Goal: Task Accomplishment & Management: Use online tool/utility

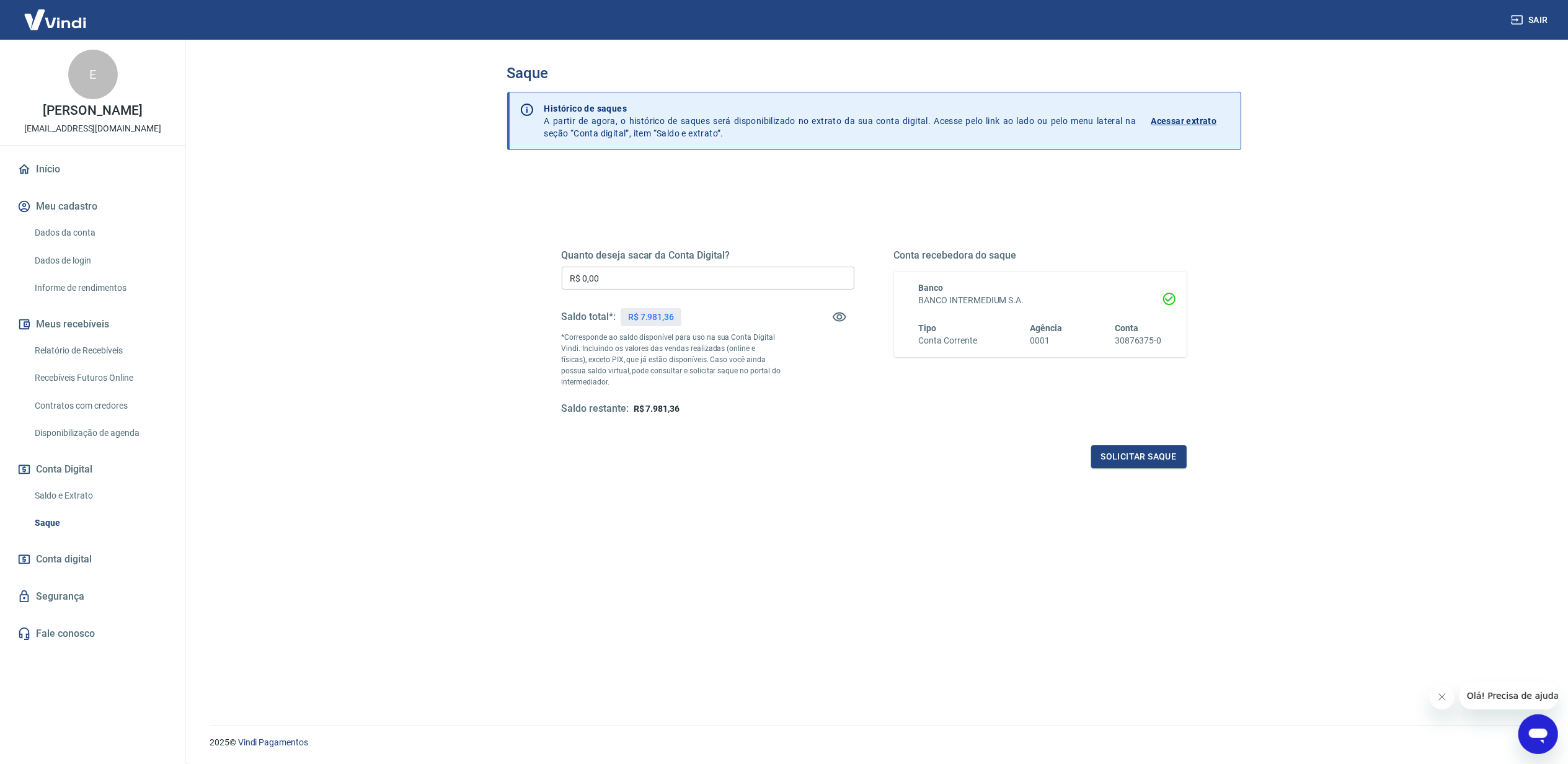
click at [658, 309] on div "R$ 7.981,36" at bounding box center [651, 316] width 60 height 18
copy p "7.981,36"
click at [661, 286] on input "R$ 0,00" at bounding box center [708, 278] width 292 height 23
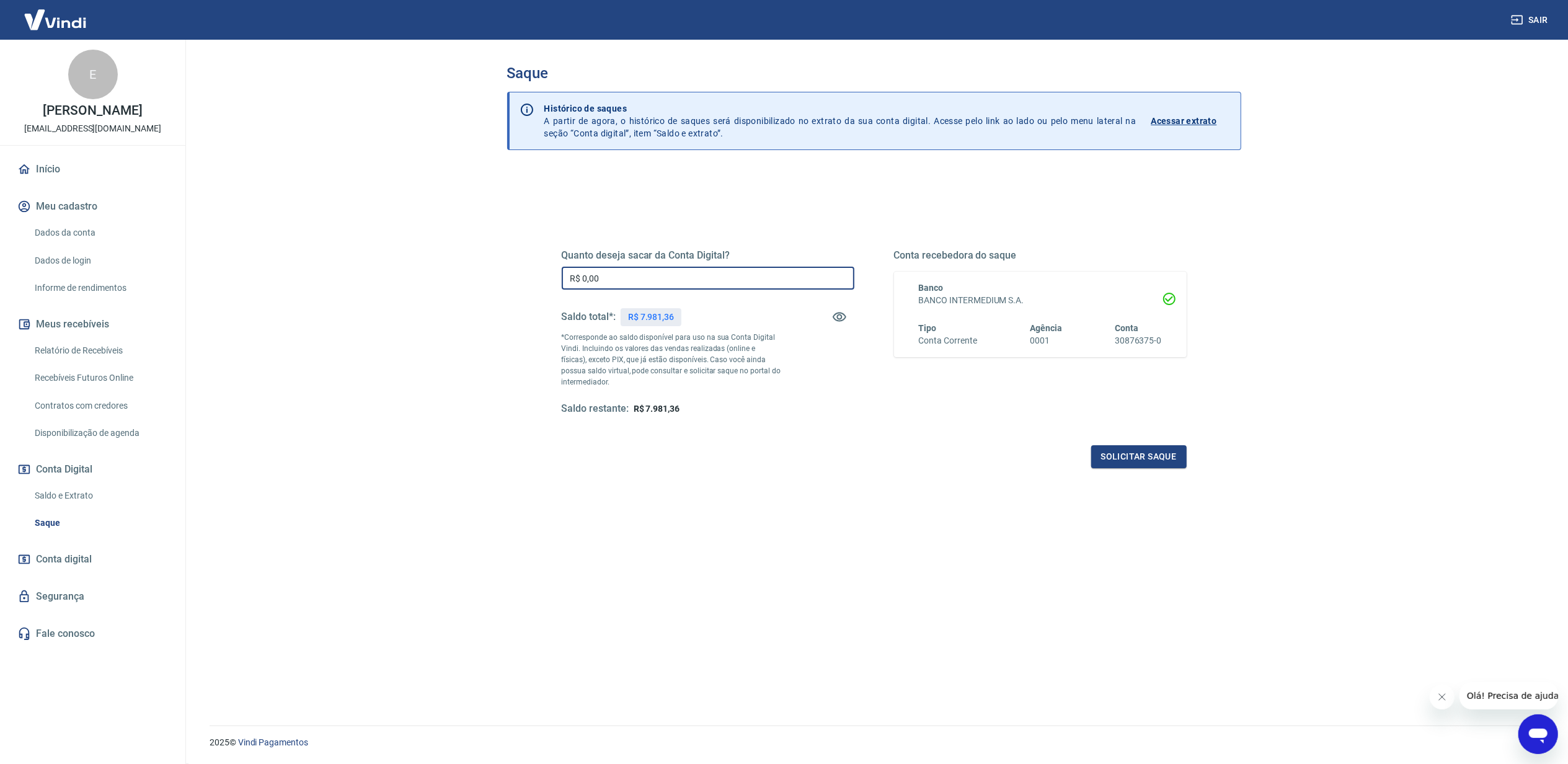
paste input "7.981,36"
type input "R$ 7.981,36"
click at [1141, 455] on button "Solicitar saque" at bounding box center [1138, 457] width 95 height 23
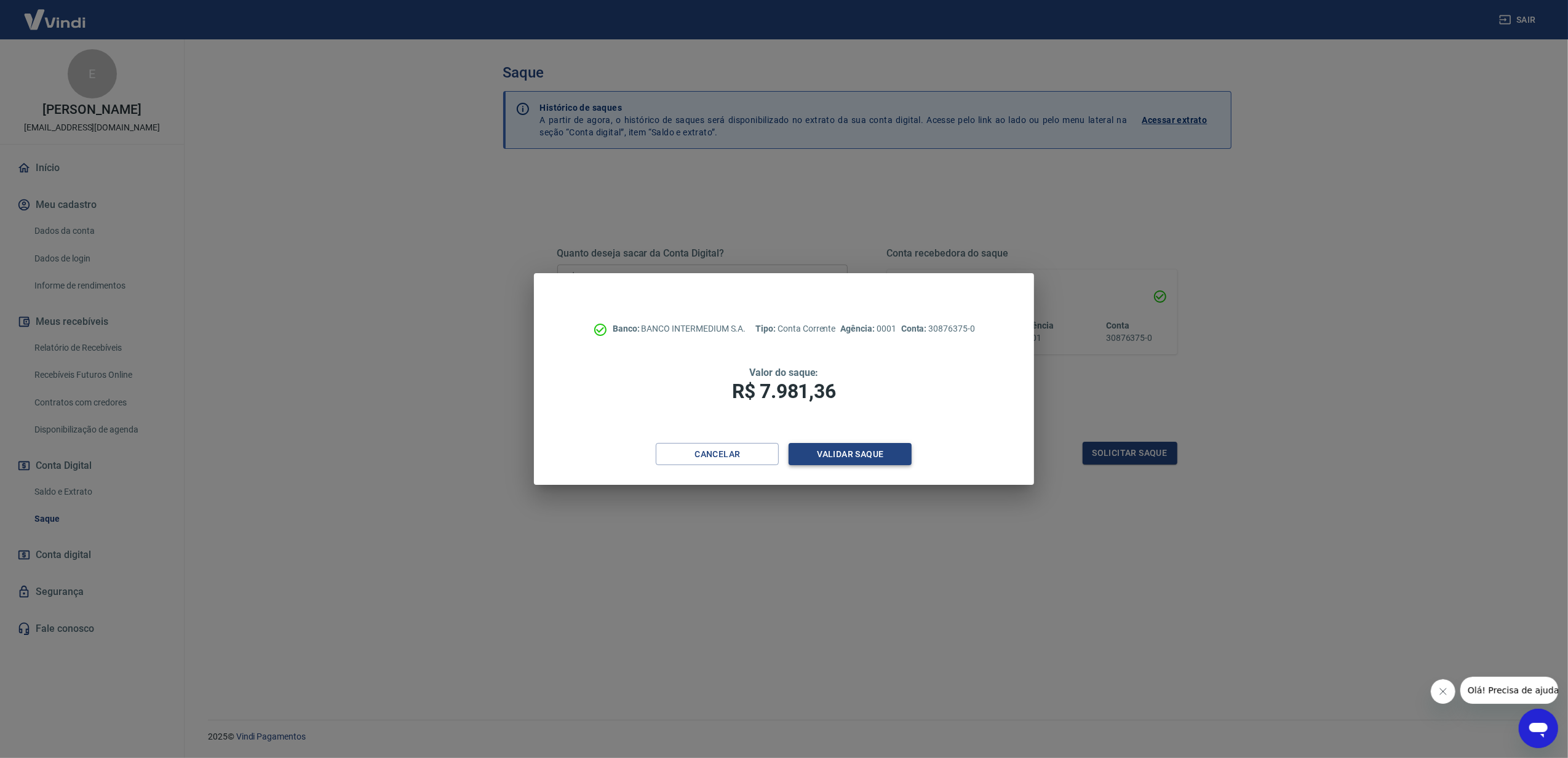
click at [889, 448] on button "Validar saque" at bounding box center [850, 455] width 123 height 23
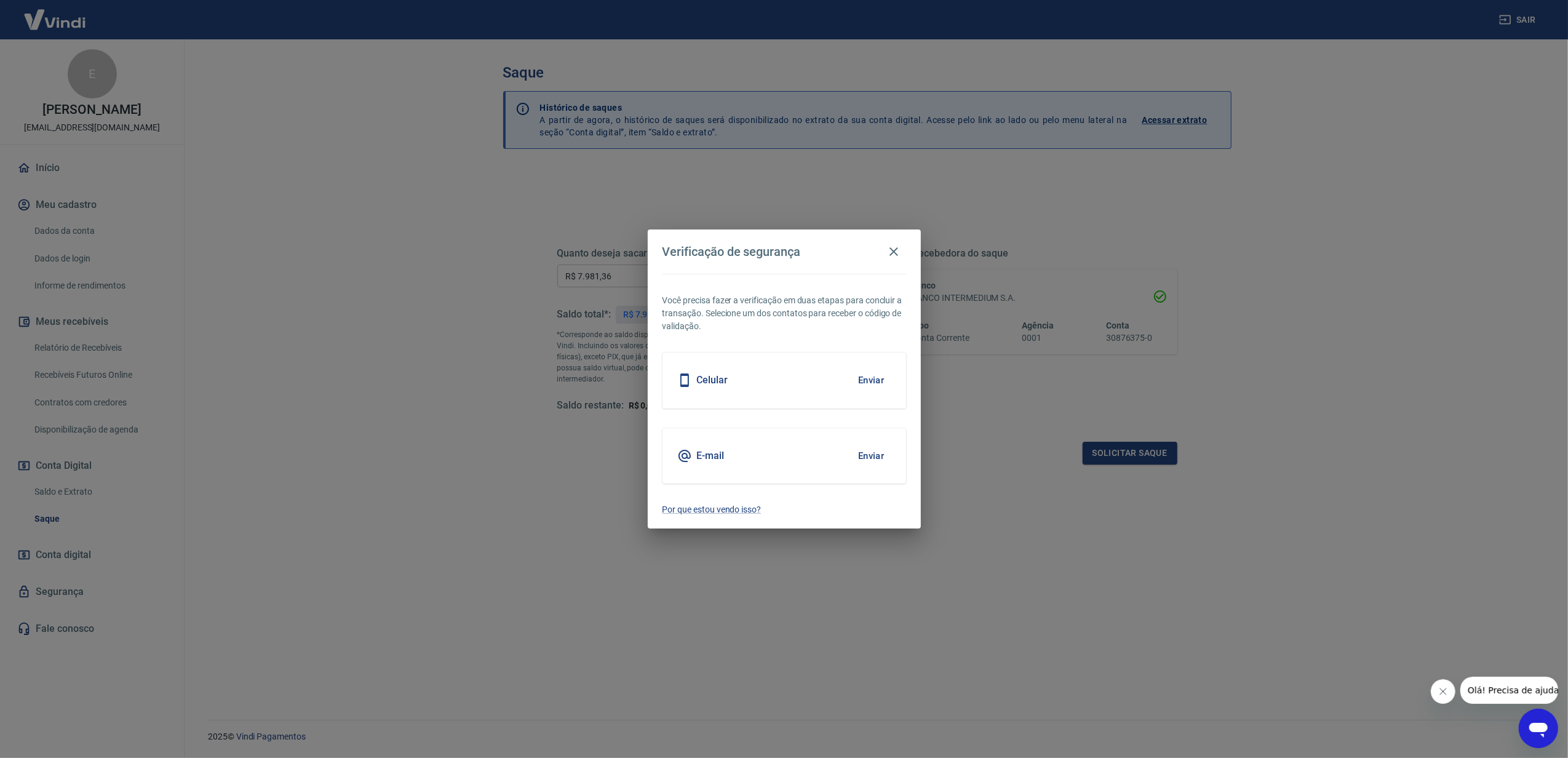
click at [876, 451] on button "Enviar" at bounding box center [872, 456] width 40 height 26
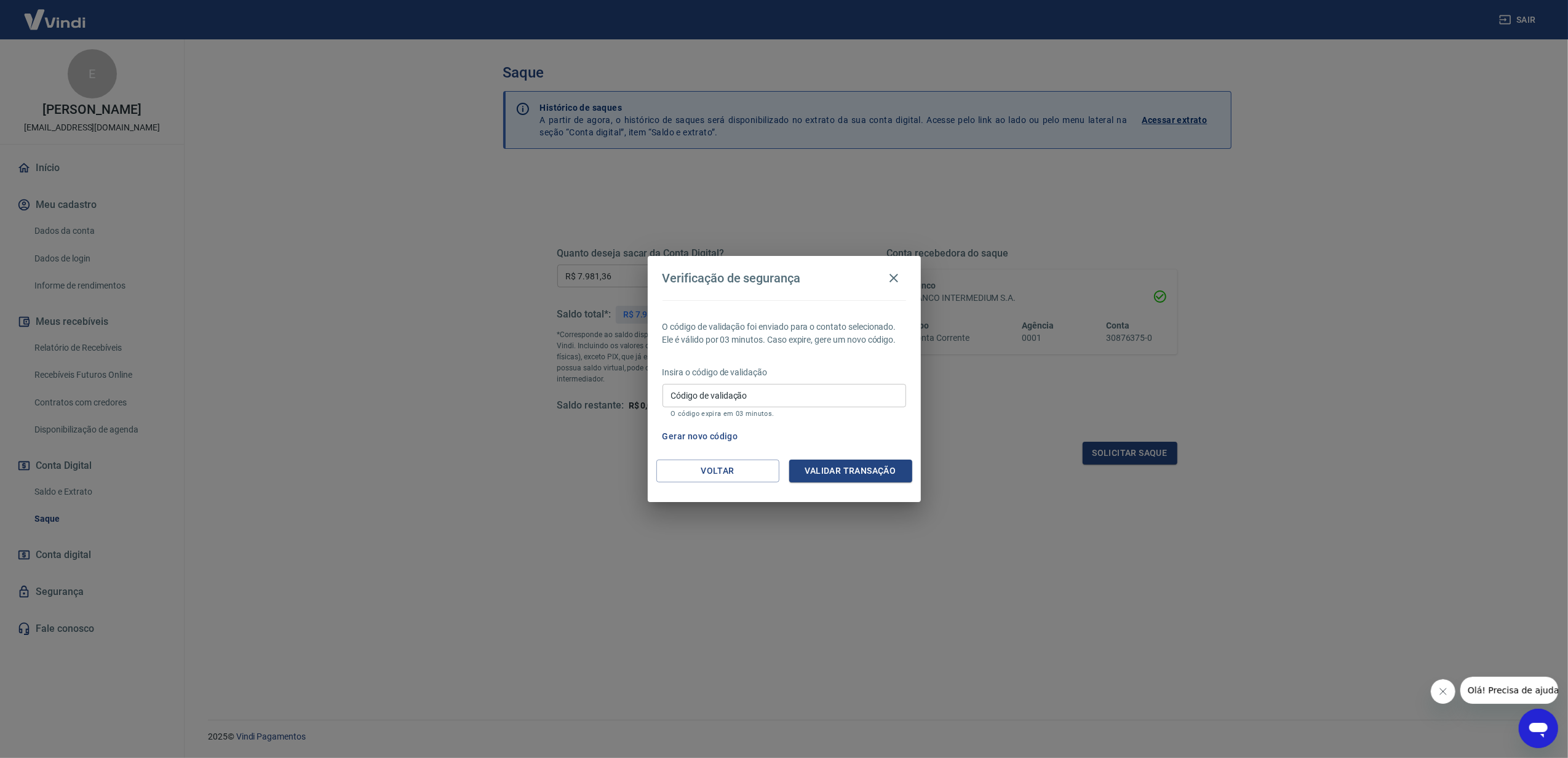
click at [736, 392] on input "Código de validação" at bounding box center [784, 396] width 244 height 23
type input "904057"
click at [901, 473] on button "Validar transação" at bounding box center [851, 471] width 123 height 23
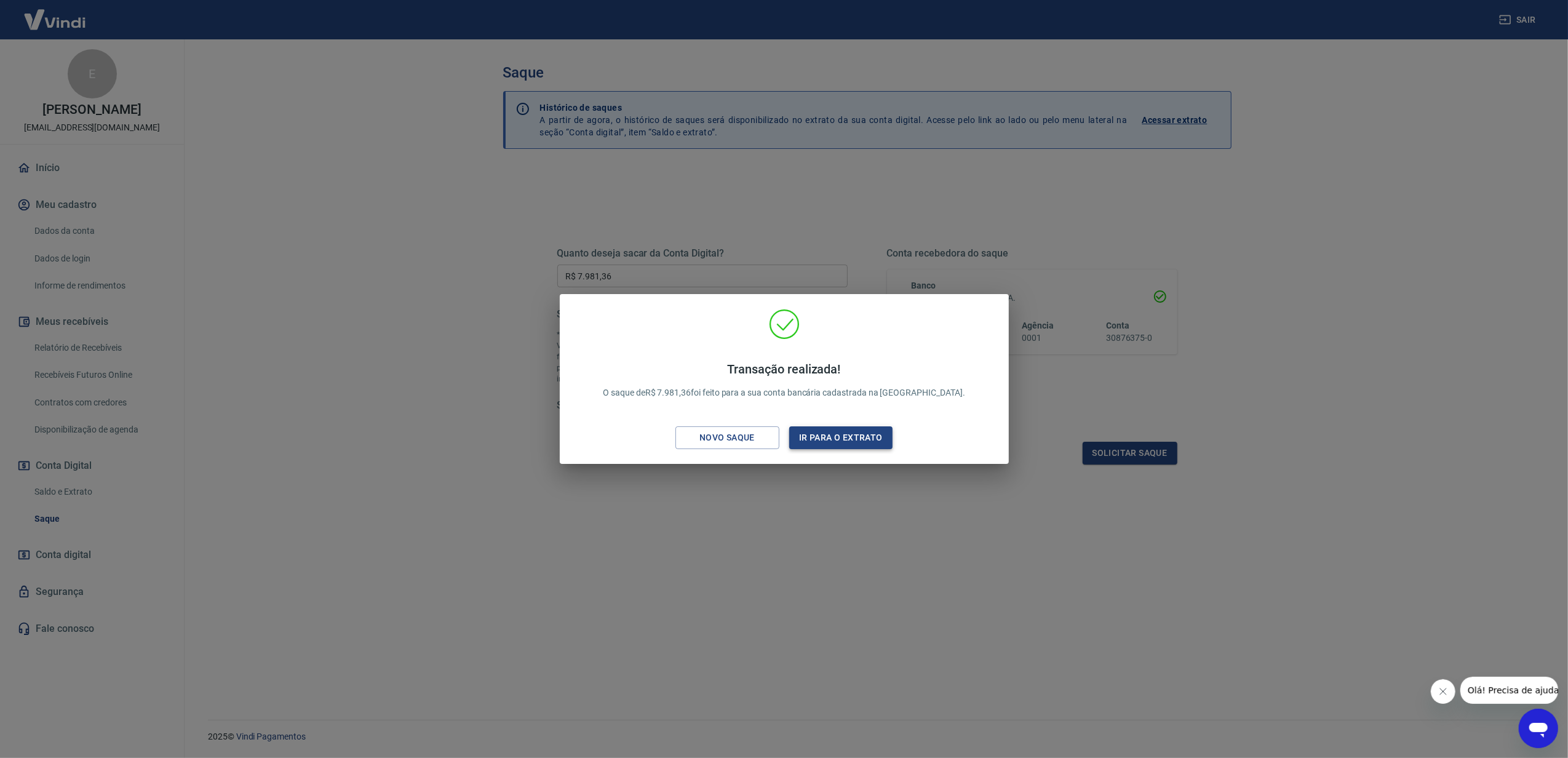
click at [871, 438] on button "Ir para o extrato" at bounding box center [841, 438] width 104 height 23
